Goal: Register for event/course

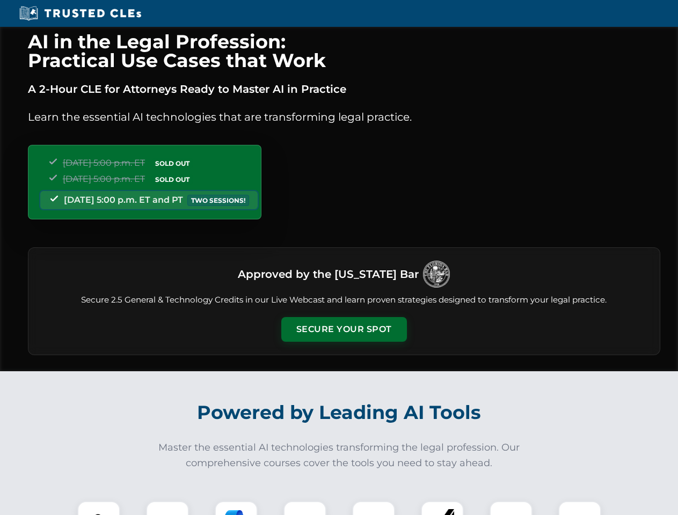
click at [343, 329] on button "Secure Your Spot" at bounding box center [344, 329] width 126 height 25
click at [99, 508] on img at bounding box center [98, 522] width 31 height 31
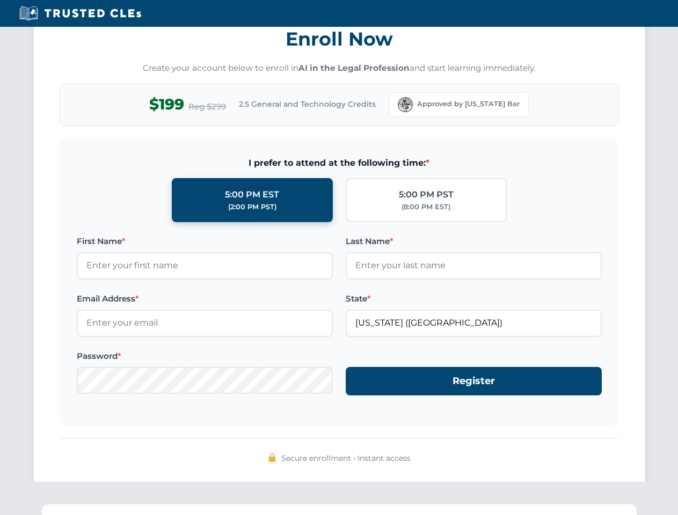
scroll to position [1053, 0]
